Goal: Task Accomplishment & Management: Use online tool/utility

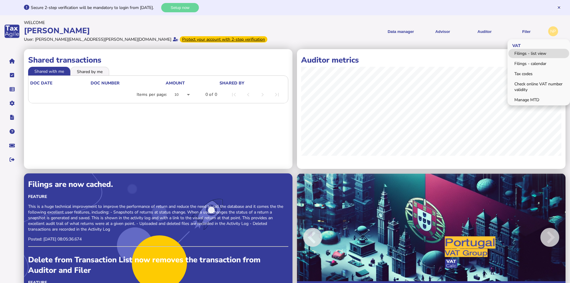
click at [519, 54] on link "Filings - list view" at bounding box center [539, 53] width 61 height 9
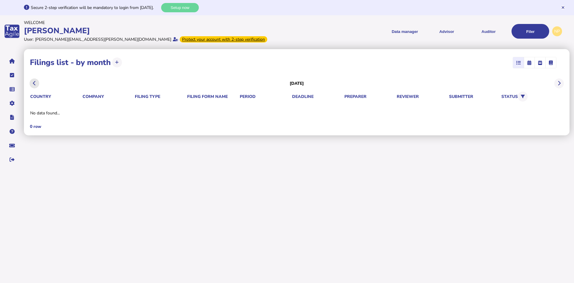
click at [32, 84] on button at bounding box center [35, 83] width 10 height 10
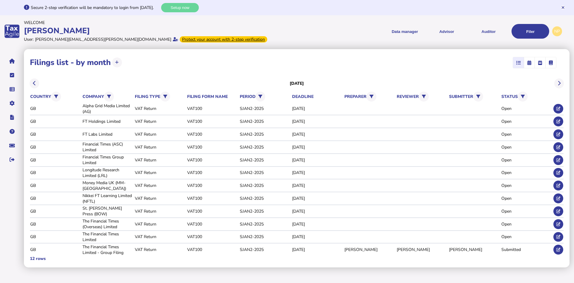
click at [551, 63] on icon "button" at bounding box center [551, 63] width 4 height 0
select select
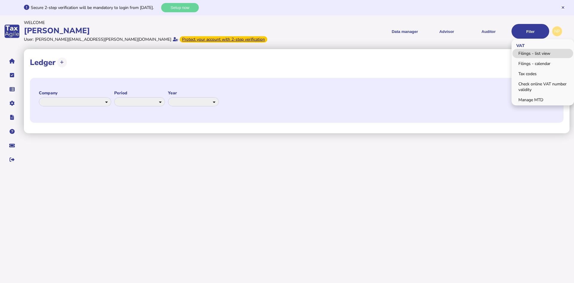
click at [527, 52] on link "Filings - list view" at bounding box center [543, 53] width 61 height 9
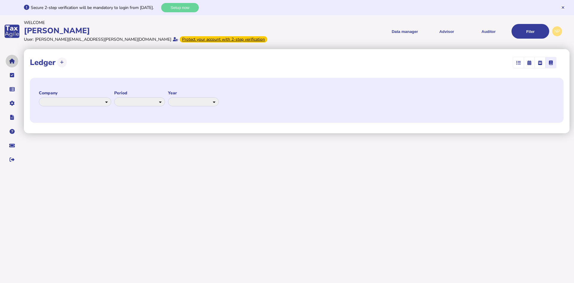
click at [10, 61] on icon "navigate application pages" at bounding box center [12, 61] width 6 height 0
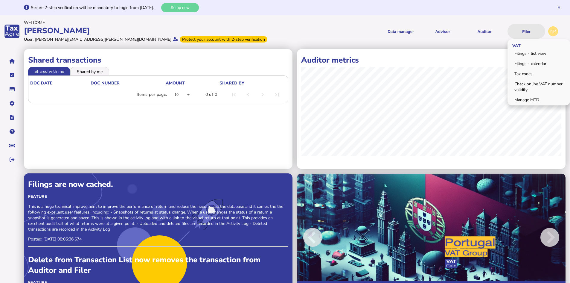
drag, startPoint x: 525, startPoint y: 32, endPoint x: 525, endPoint y: 35, distance: 3.0
click at [525, 32] on button "Filer" at bounding box center [527, 31] width 38 height 15
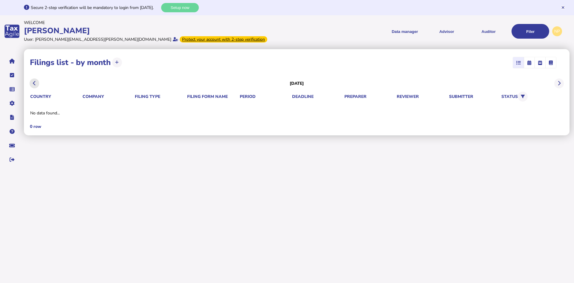
click at [36, 83] on icon at bounding box center [34, 83] width 3 height 0
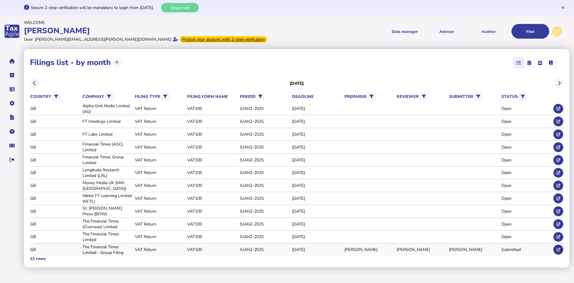
click at [559, 251] on icon at bounding box center [559, 249] width 4 height 4
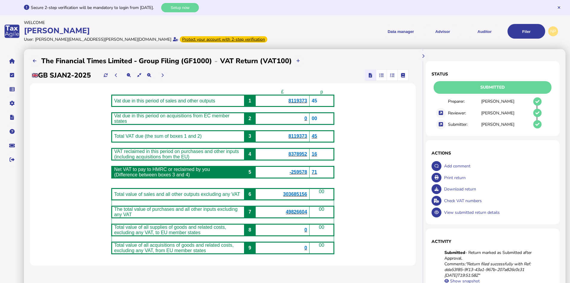
click at [405, 75] on icon "button" at bounding box center [403, 75] width 4 height 0
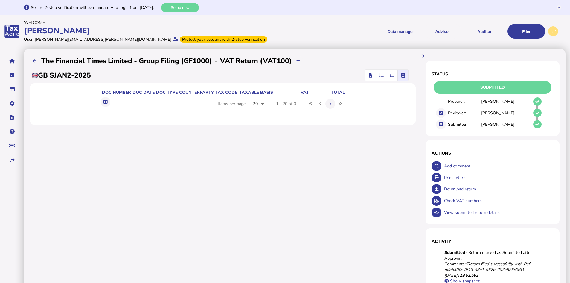
click at [372, 75] on icon "button" at bounding box center [370, 75] width 3 height 0
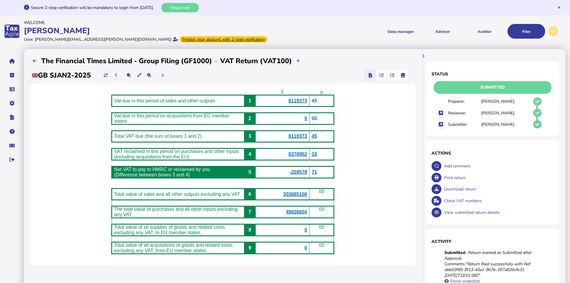
click at [395, 75] on icon "button" at bounding box center [392, 75] width 4 height 0
